Goal: Task Accomplishment & Management: Use online tool/utility

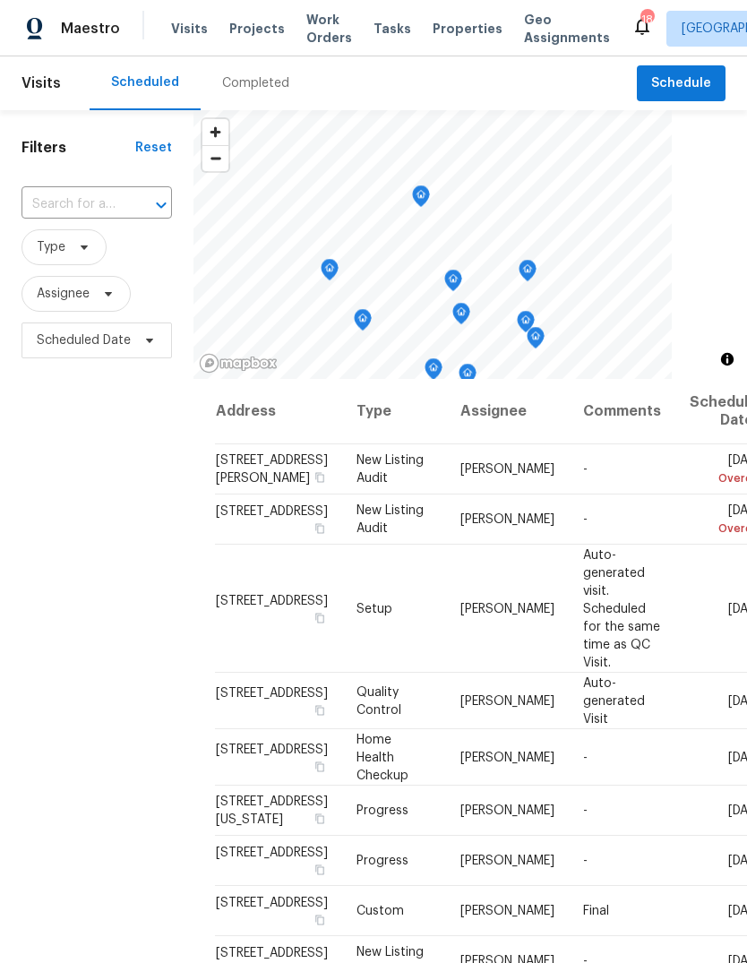
click at [251, 78] on div "Completed" at bounding box center [255, 83] width 67 height 18
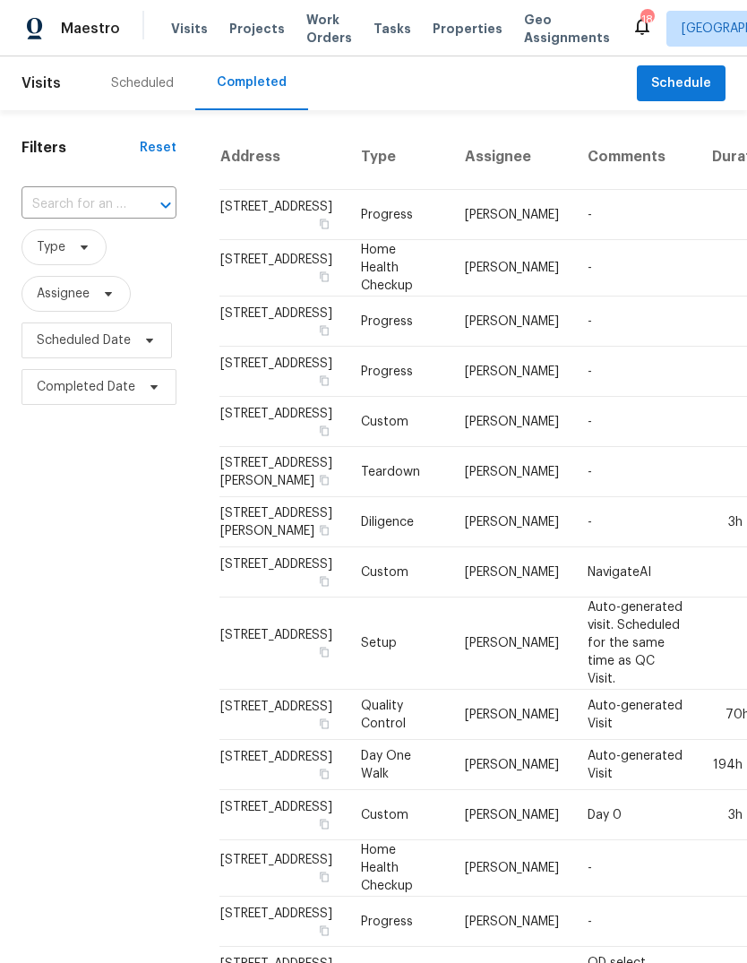
click at [450, 30] on span "Properties" at bounding box center [468, 29] width 70 height 18
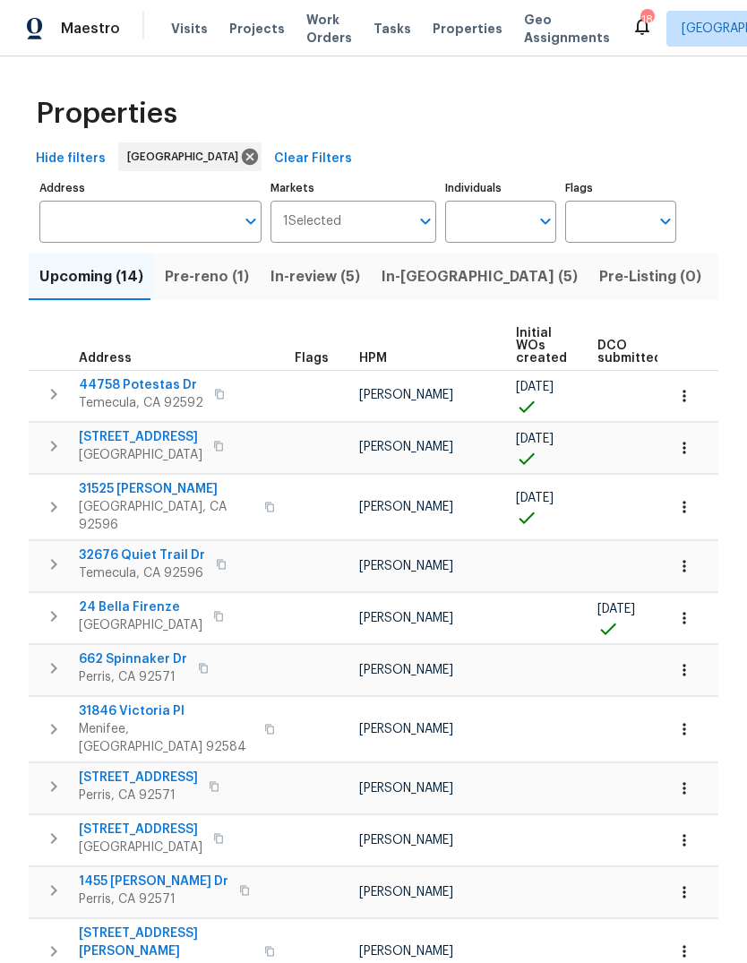
click at [476, 224] on input "Individuals" at bounding box center [487, 222] width 84 height 42
type input "[PERSON_NAME]"
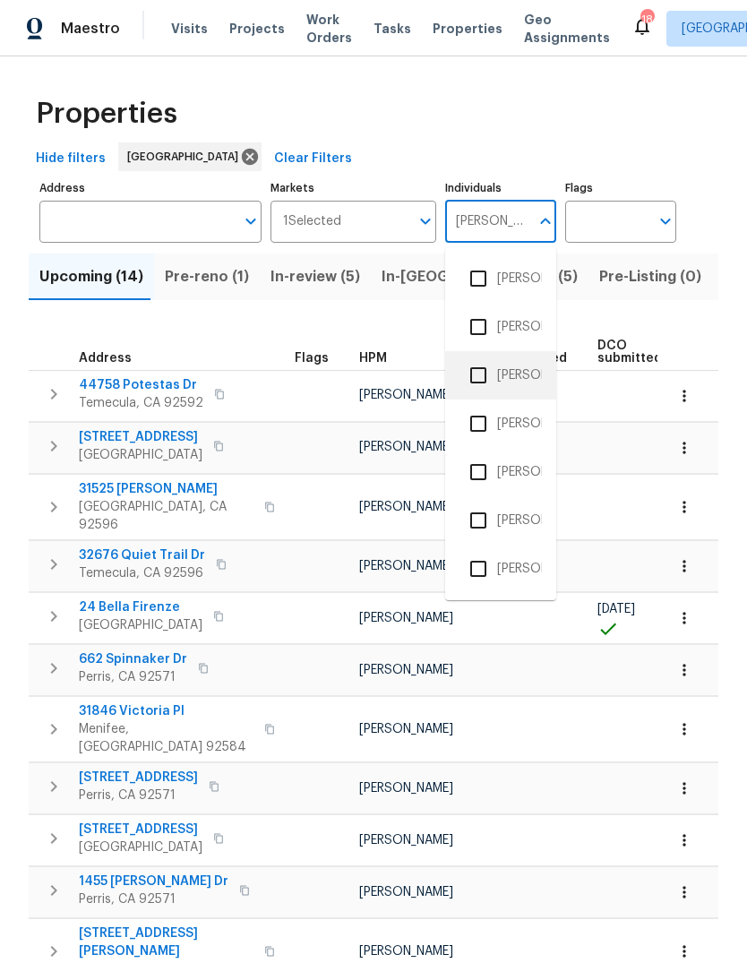
click at [527, 374] on li "[PERSON_NAME]" at bounding box center [501, 376] width 82 height 38
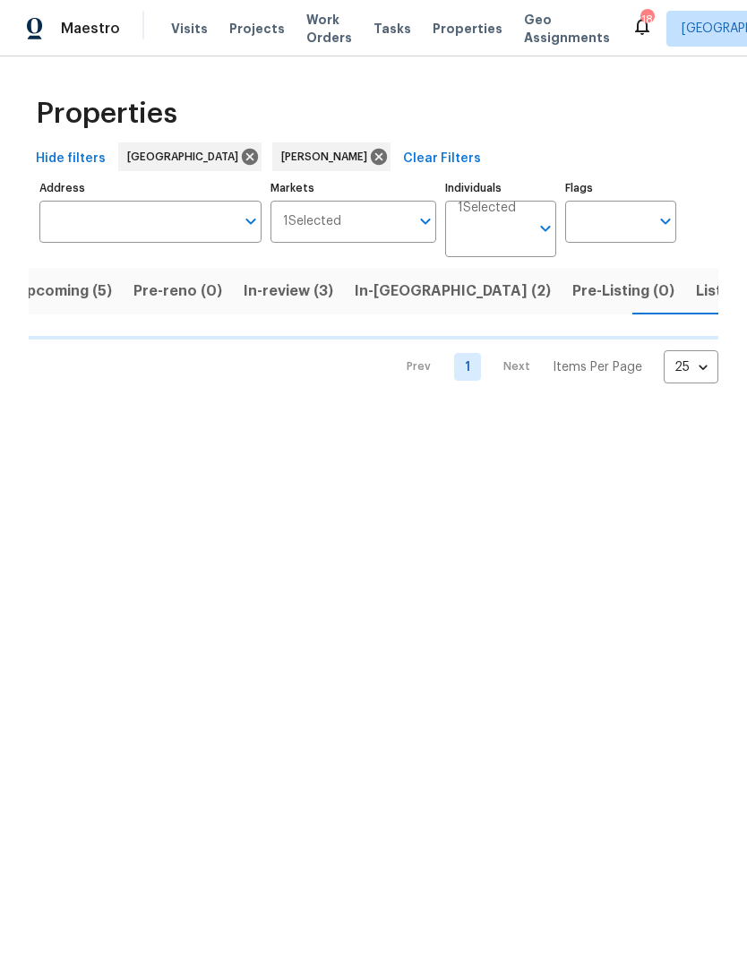
scroll to position [0, 23]
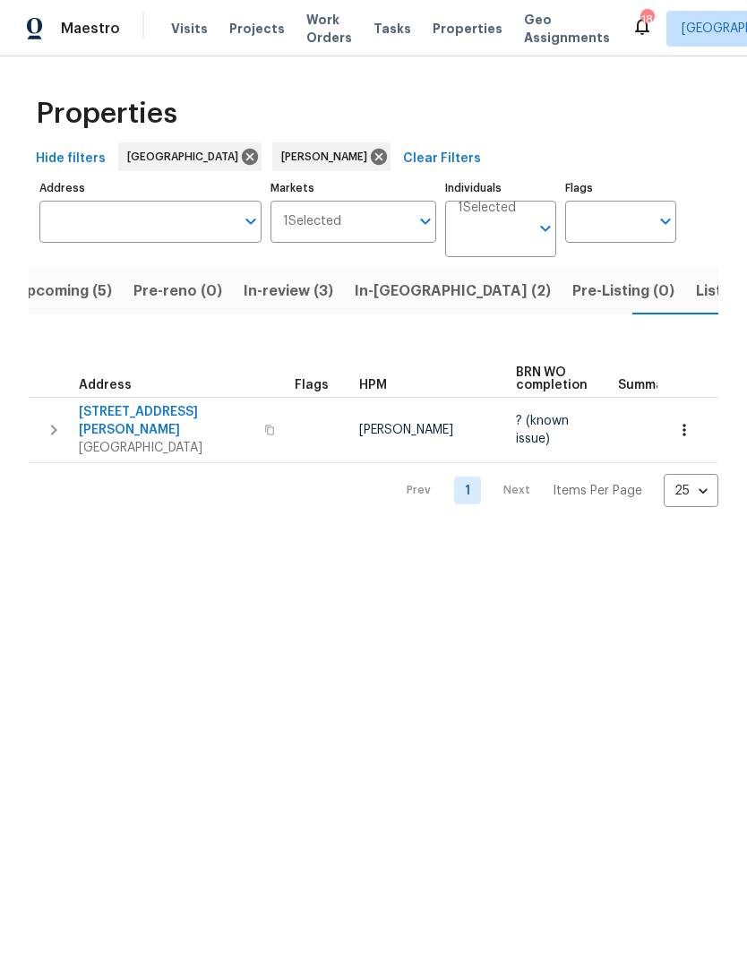
click at [696, 295] on span "Listed (2)" at bounding box center [729, 291] width 67 height 25
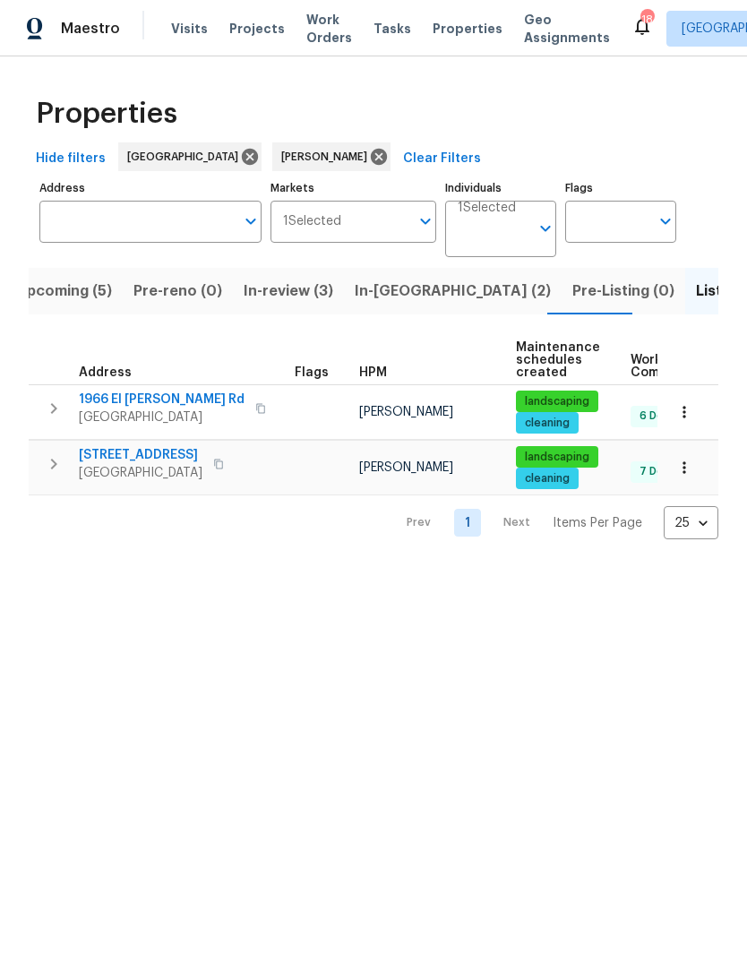
click at [377, 26] on span "Tasks" at bounding box center [393, 28] width 38 height 13
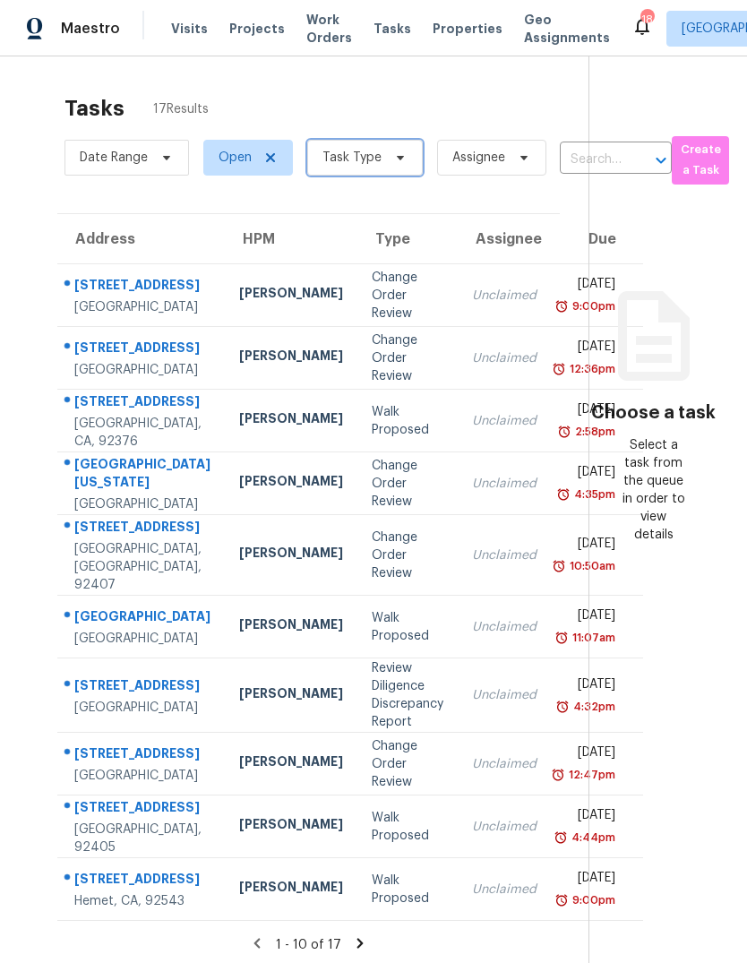
click at [391, 140] on span "Task Type" at bounding box center [365, 158] width 116 height 36
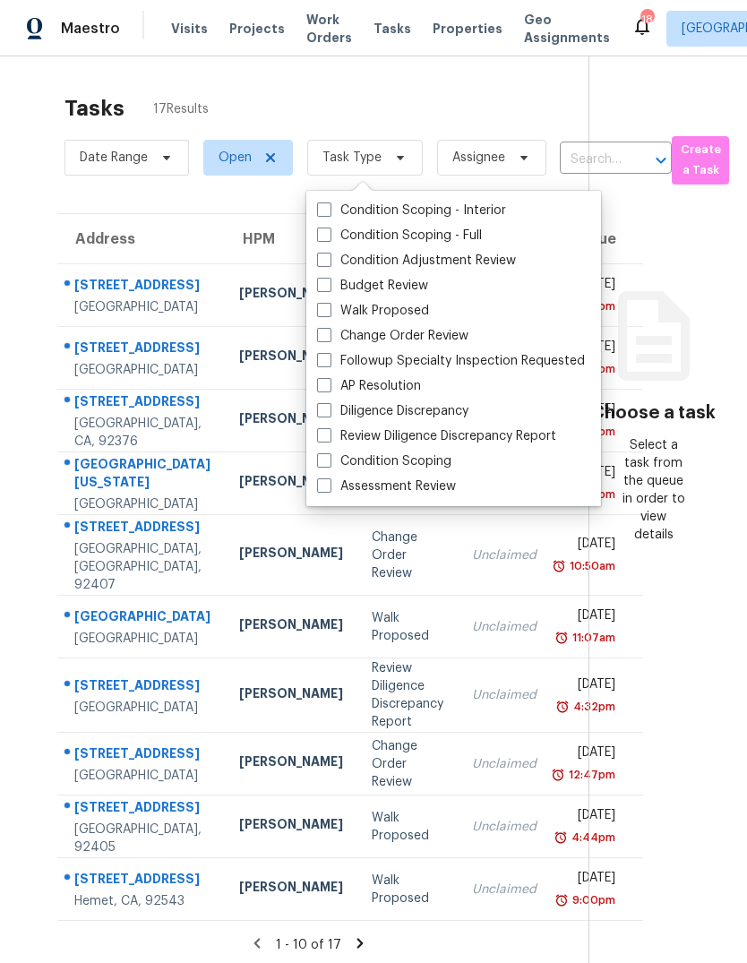
click at [401, 277] on label "Budget Review" at bounding box center [372, 286] width 111 height 18
click at [329, 277] on input "Budget Review" at bounding box center [323, 283] width 12 height 12
checkbox input "true"
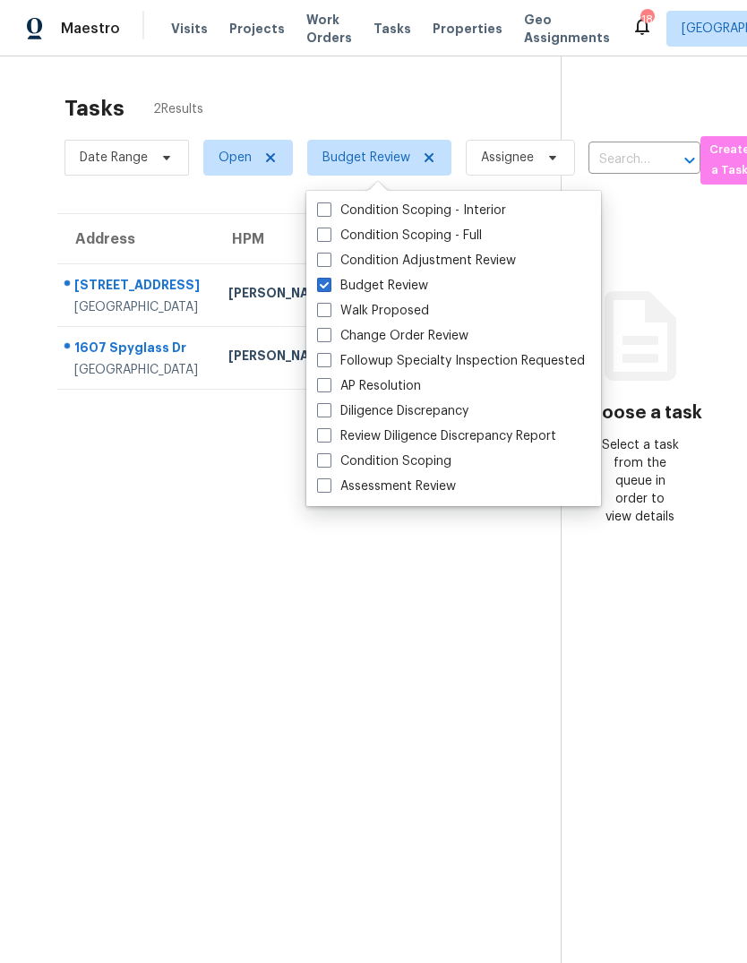
click at [353, 667] on section "Tasks 2 Results Date Range Open Budget Review Assignee ​ Create a Task Address …" at bounding box center [295, 552] width 532 height 934
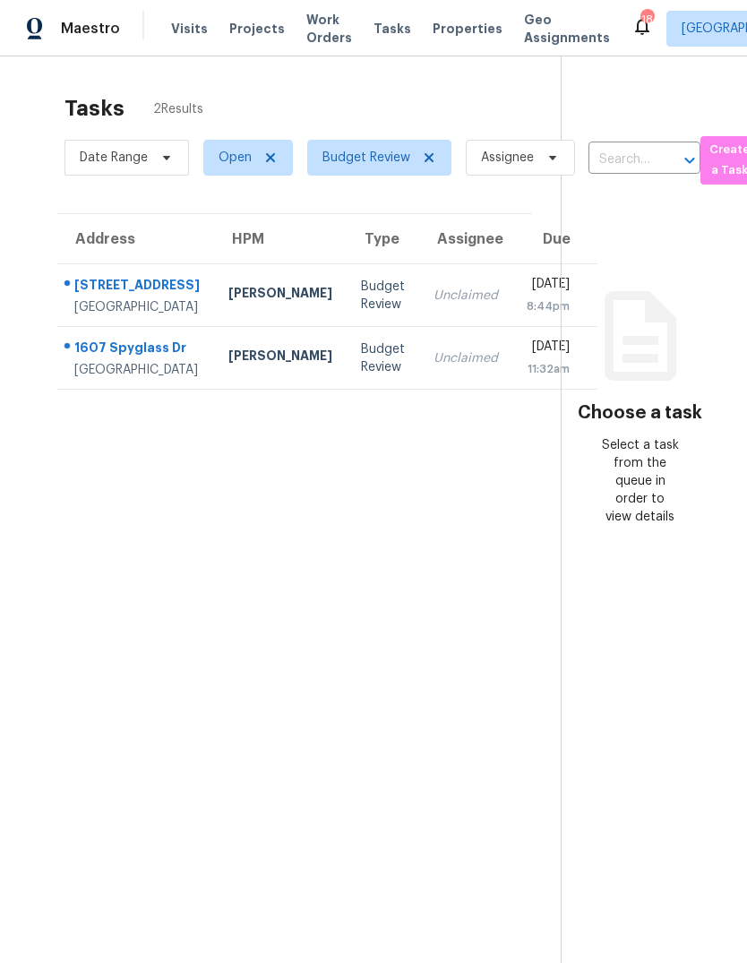
click at [419, 264] on td "Unclaimed" at bounding box center [465, 295] width 93 height 63
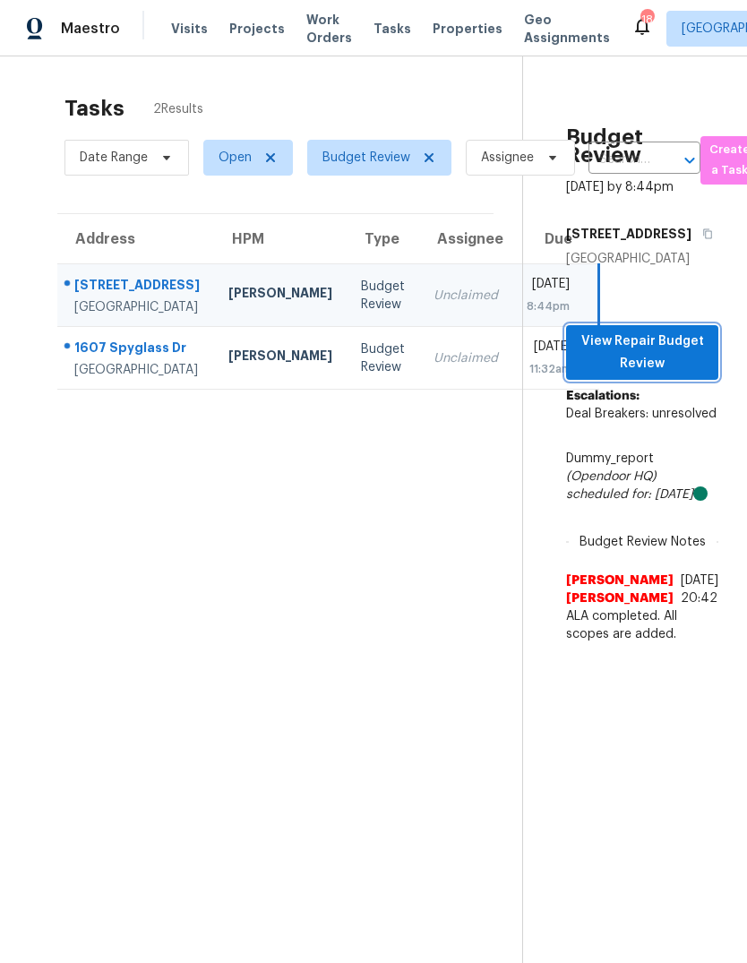
click at [695, 331] on span "View Repair Budget Review" at bounding box center [643, 353] width 124 height 44
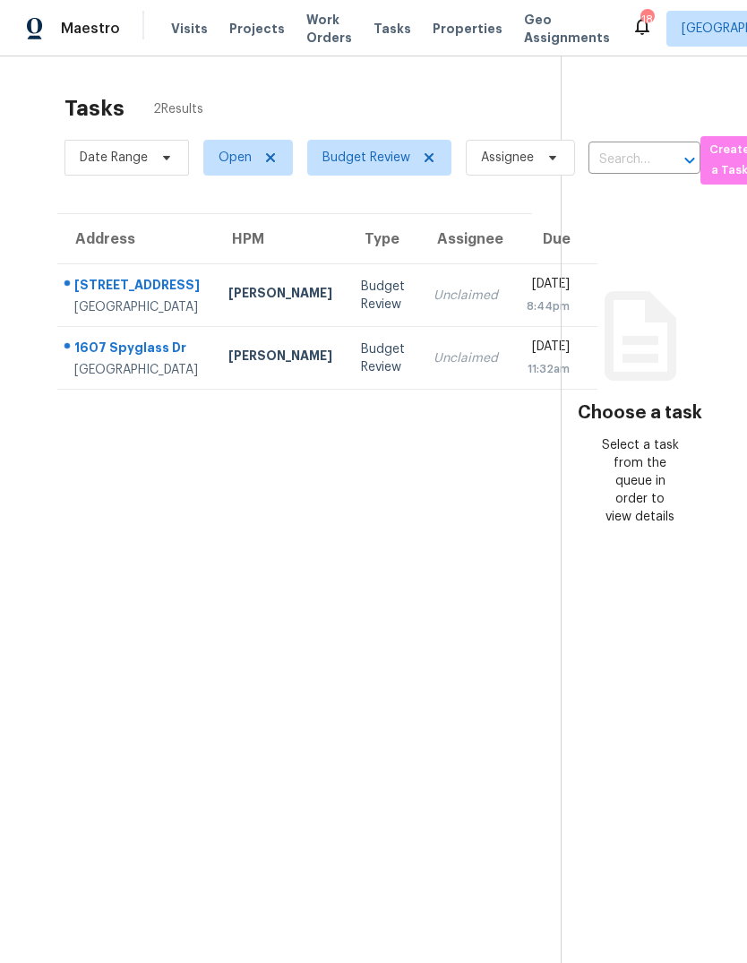
click at [266, 390] on td "[PERSON_NAME]" at bounding box center [280, 358] width 133 height 63
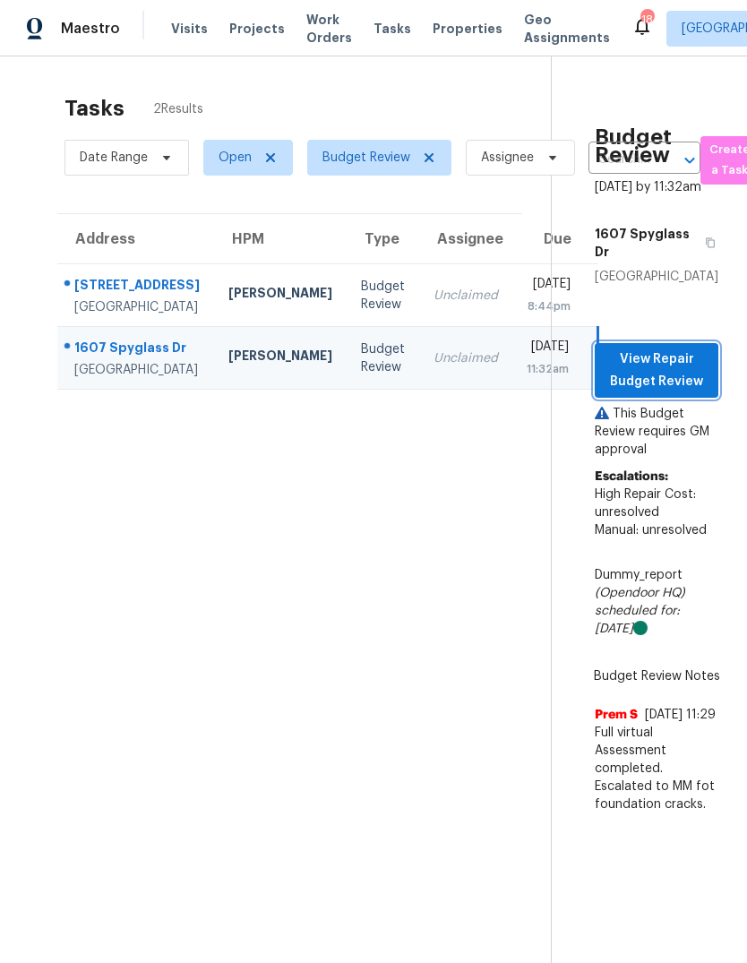
click at [675, 391] on span "View Repair Budget Review" at bounding box center [656, 370] width 95 height 44
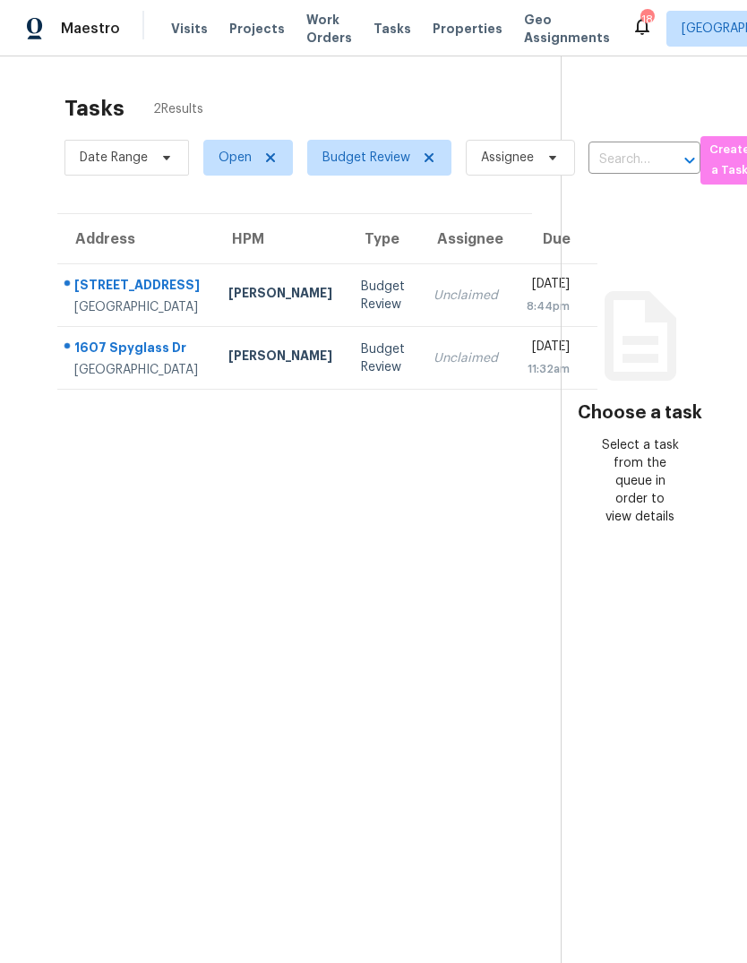
click at [183, 34] on span "Visits" at bounding box center [189, 29] width 37 height 18
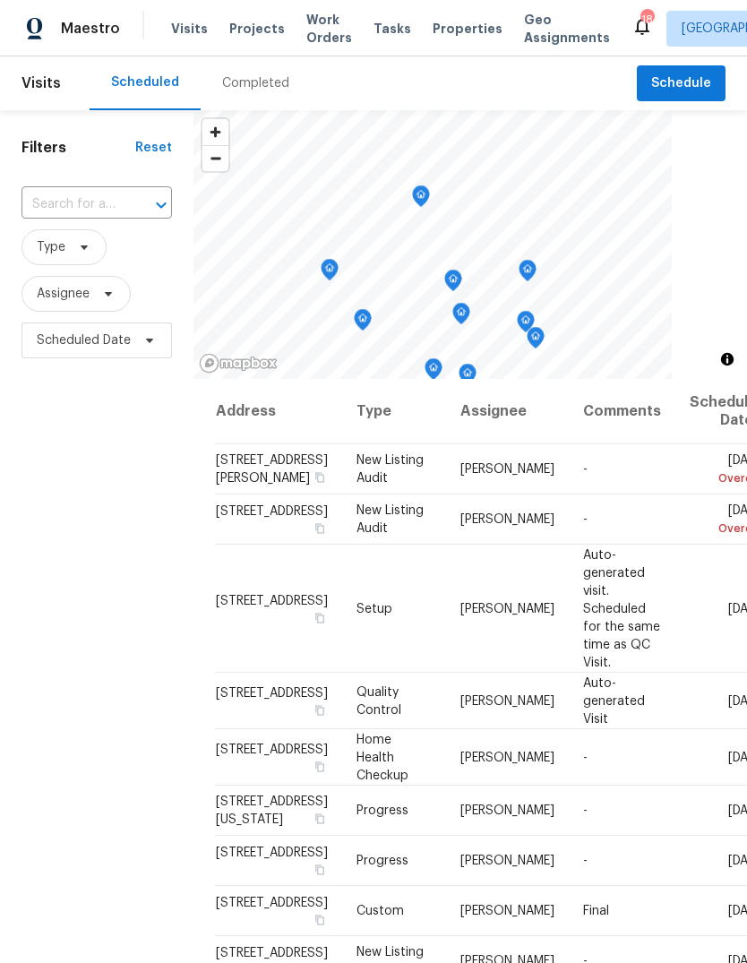
click at [458, 32] on span "Properties" at bounding box center [468, 29] width 70 height 18
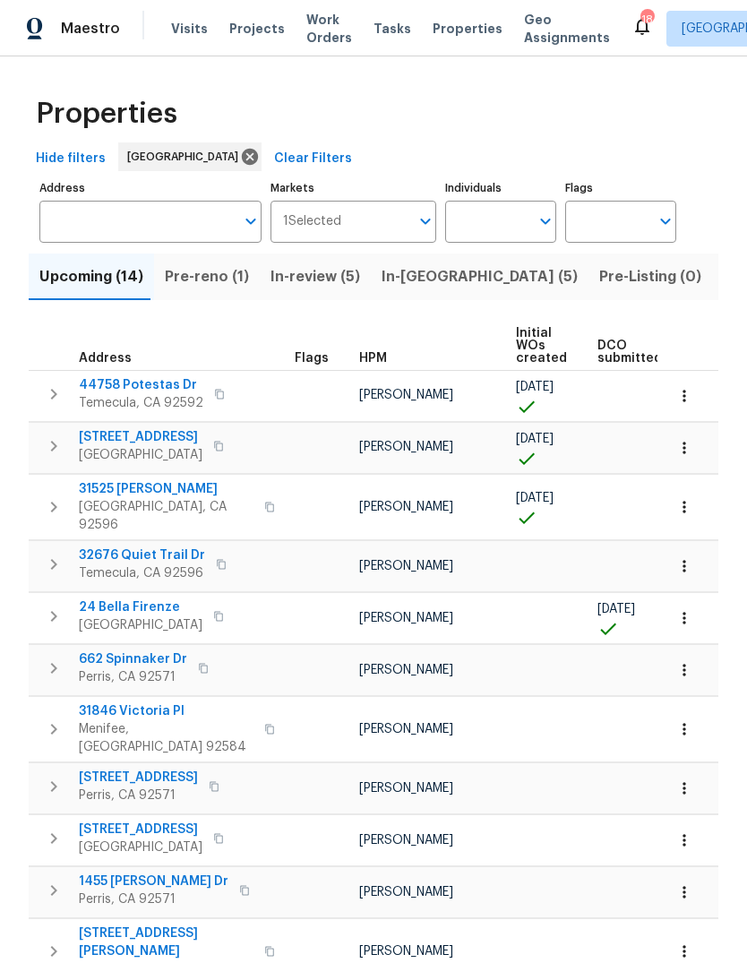
click at [494, 222] on input "Individuals" at bounding box center [487, 222] width 84 height 42
type input "jeff"
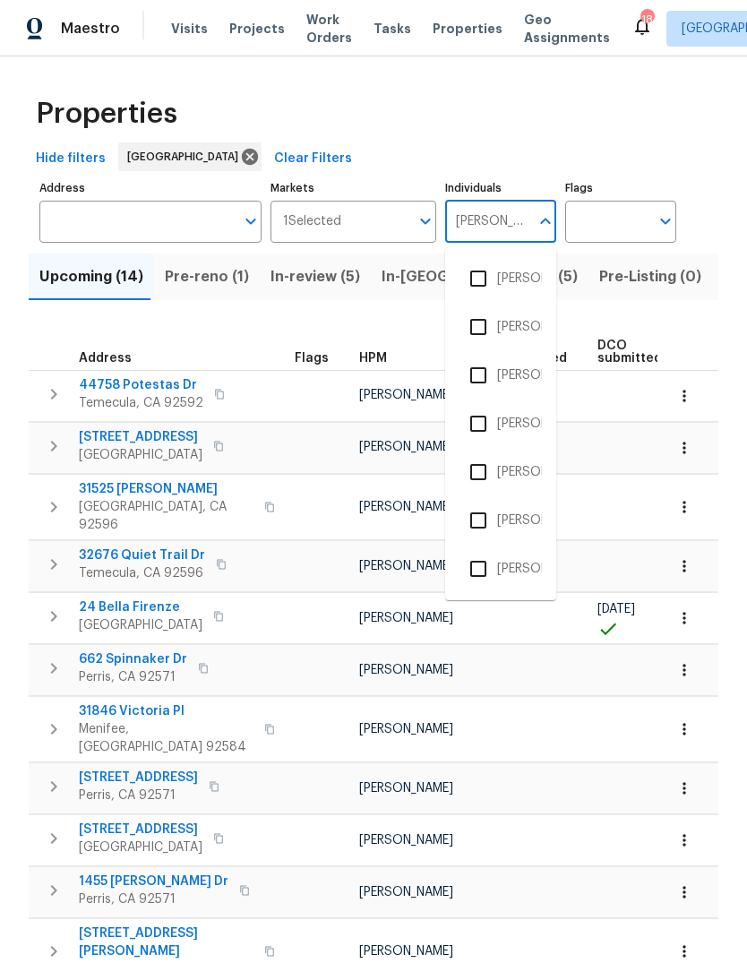
click at [516, 369] on li "[PERSON_NAME]" at bounding box center [501, 376] width 82 height 38
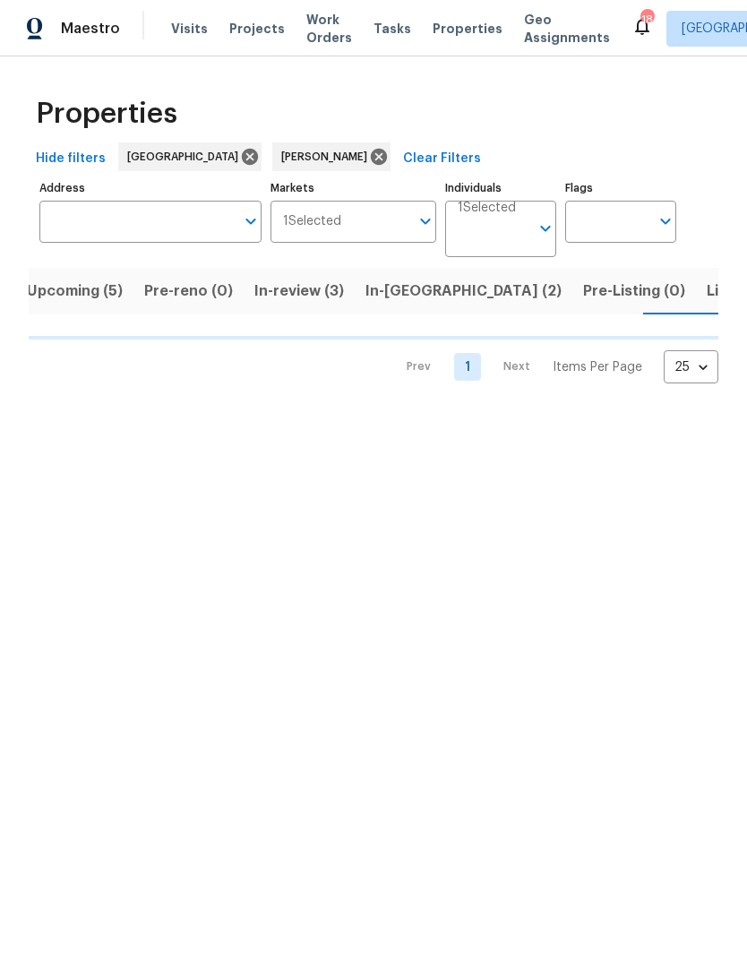
scroll to position [0, 23]
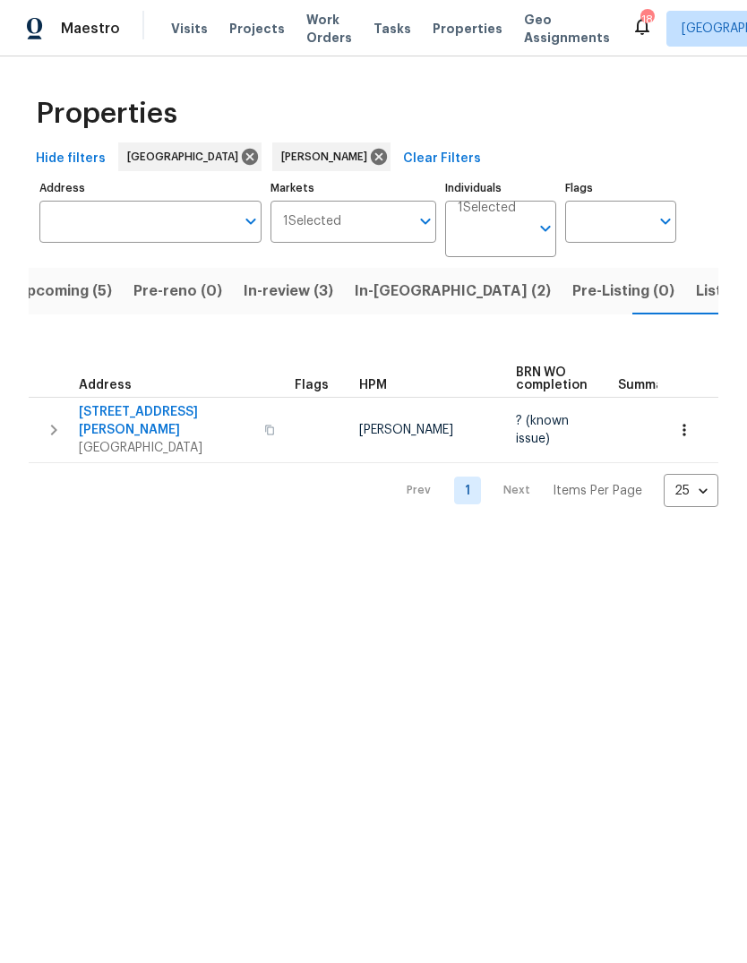
click at [188, 30] on span "Visits" at bounding box center [189, 29] width 37 height 18
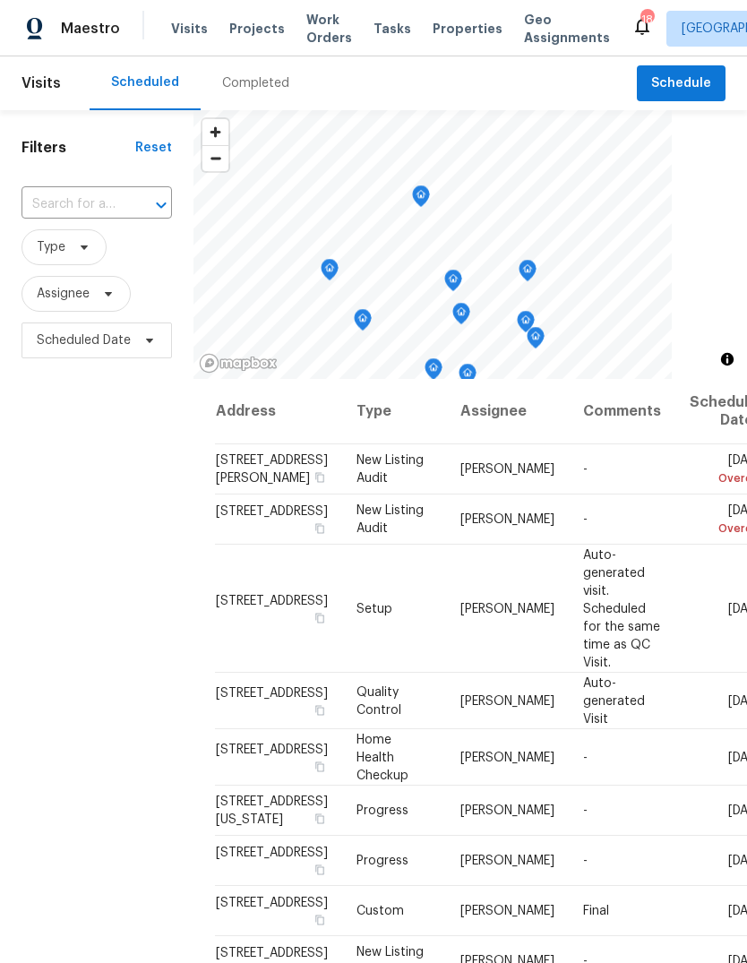
click at [388, 27] on span "Tasks" at bounding box center [393, 28] width 38 height 13
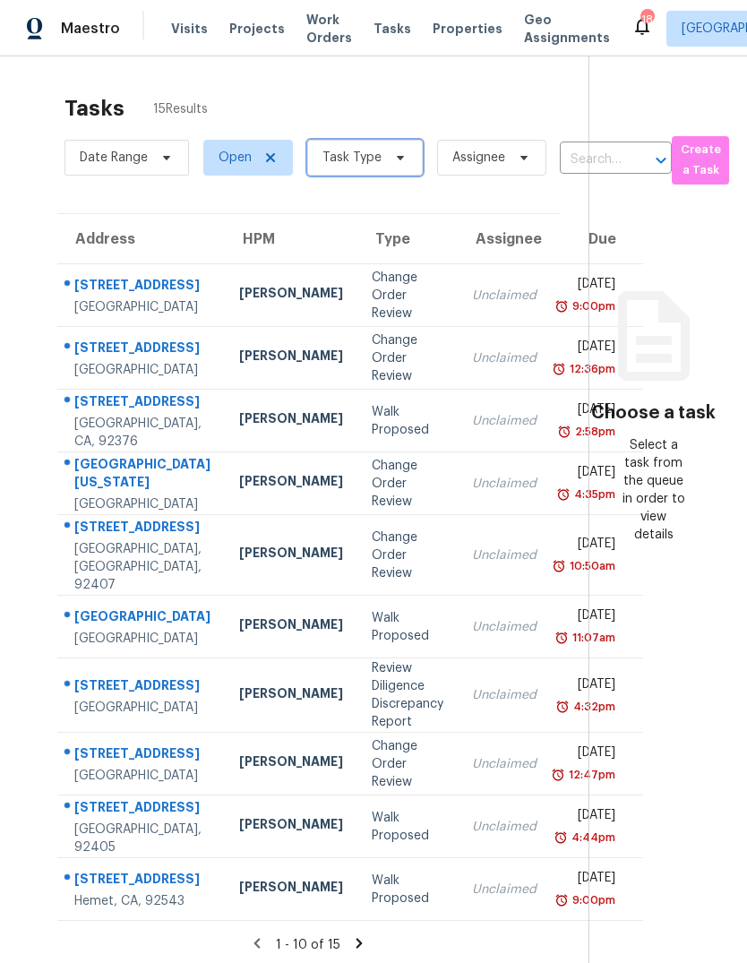
click at [397, 165] on icon at bounding box center [400, 158] width 14 height 14
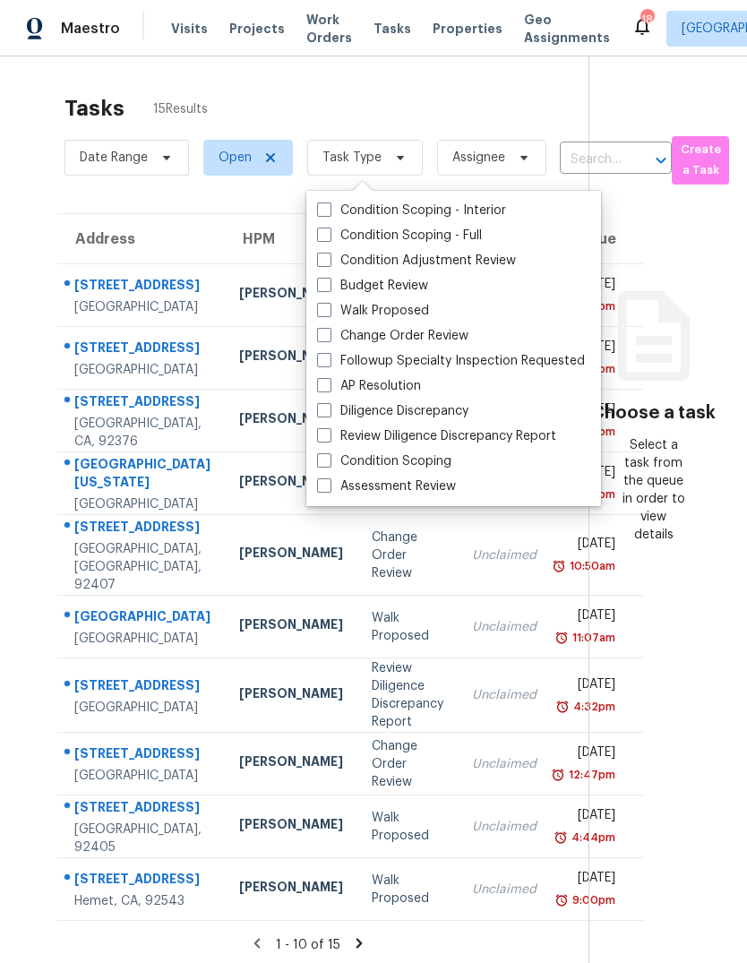
click at [392, 288] on label "Budget Review" at bounding box center [372, 286] width 111 height 18
click at [329, 288] on input "Budget Review" at bounding box center [323, 283] width 12 height 12
checkbox input "true"
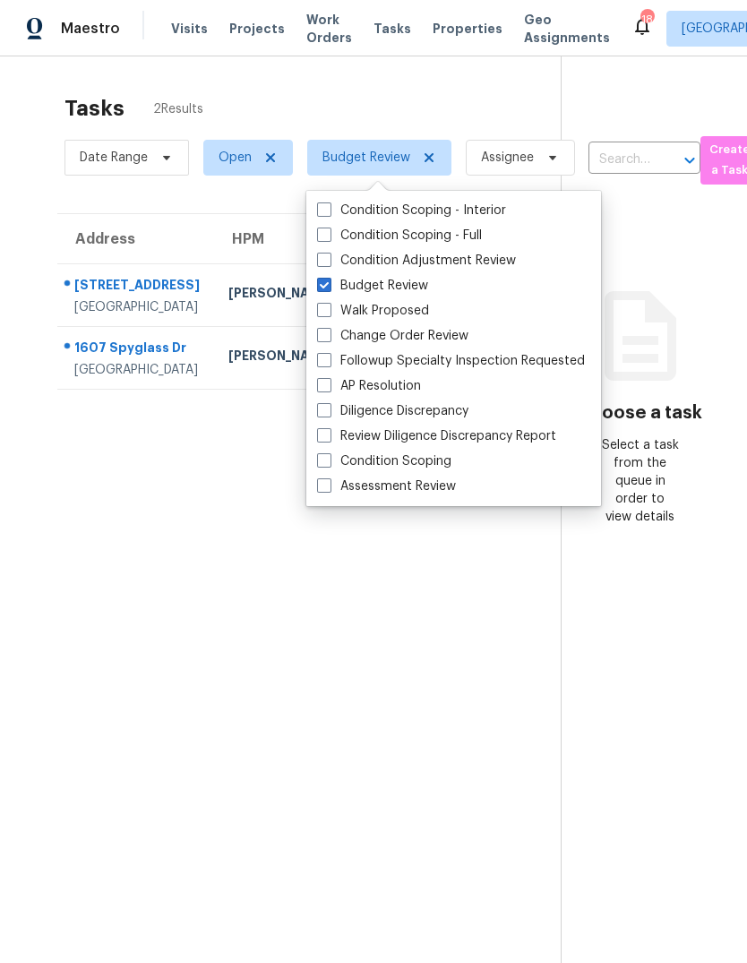
click at [316, 722] on section "Tasks 2 Results Date Range Open Budget Review Assignee ​ Create a Task Address …" at bounding box center [295, 552] width 532 height 934
